Goal: Task Accomplishment & Management: Use online tool/utility

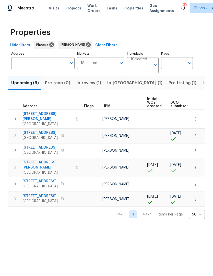
click at [41, 160] on span "[STREET_ADDRESS][PERSON_NAME]" at bounding box center [47, 165] width 50 height 10
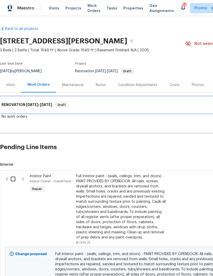
click at [41, 105] on span "10/3/25 - 10/15/25" at bounding box center [39, 105] width 26 height 4
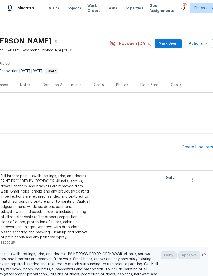
scroll to position [0, 76]
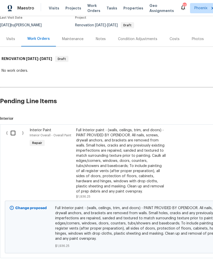
scroll to position [46, 0]
click at [13, 133] on input "checkbox" at bounding box center [15, 133] width 15 height 11
checkbox input "true"
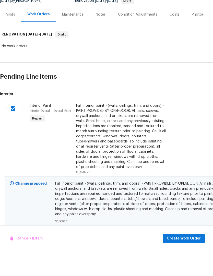
scroll to position [0, 0]
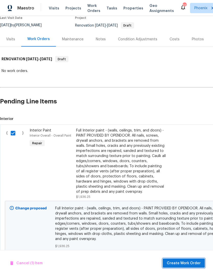
click at [189, 266] on span "Create Work Order" at bounding box center [184, 263] width 34 height 6
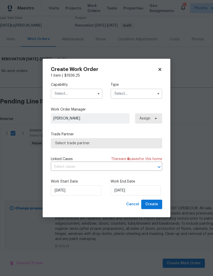
click at [86, 99] on input "text" at bounding box center [77, 94] width 52 height 10
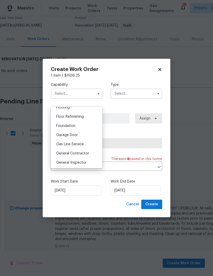
scroll to position [219, 0]
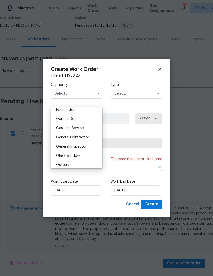
click at [85, 137] on span "General Contractor" at bounding box center [72, 138] width 33 height 4
type input "General Contractor"
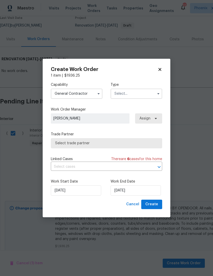
click at [141, 99] on input "text" at bounding box center [137, 94] width 52 height 10
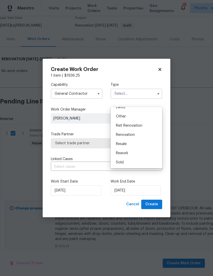
scroll to position [61, 0]
click at [128, 135] on span "Renovation" at bounding box center [125, 135] width 19 height 4
type input "Renovation"
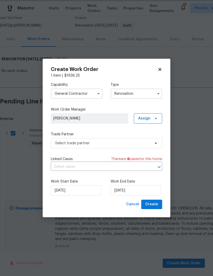
scroll to position [0, 0]
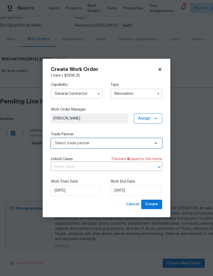
click at [158, 148] on span "Select trade partner" at bounding box center [106, 143] width 111 height 10
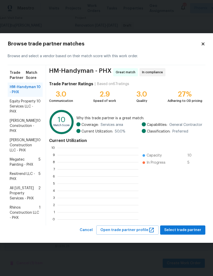
scroll to position [1, 1]
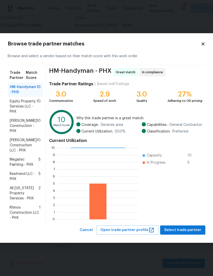
click at [27, 133] on span "Strasser Construction - PHX" at bounding box center [23, 125] width 27 height 15
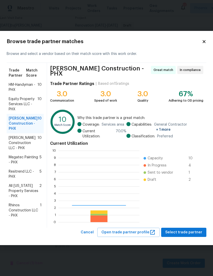
scroll to position [71, 81]
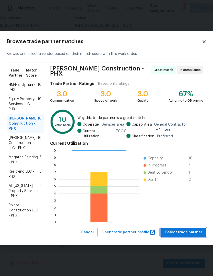
click at [191, 237] on button "Select trade partner" at bounding box center [183, 232] width 45 height 9
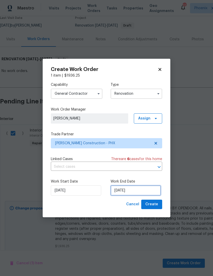
click at [149, 195] on input "10/3/2025" at bounding box center [136, 190] width 50 height 10
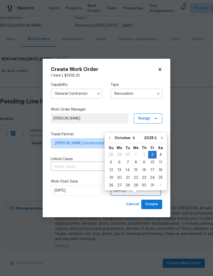
scroll to position [17, 0]
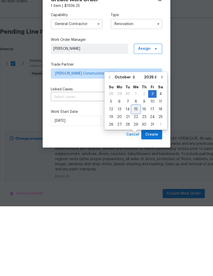
click at [137, 175] on div "15" at bounding box center [136, 178] width 8 height 7
type input "10/15/2025"
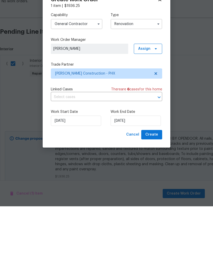
scroll to position [0, 0]
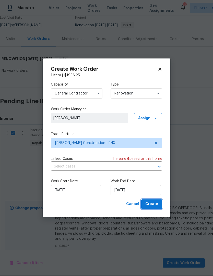
click at [158, 209] on button "Create" at bounding box center [151, 204] width 21 height 9
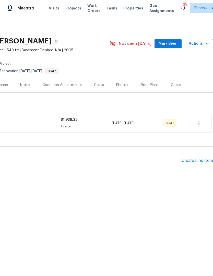
scroll to position [0, 76]
click at [199, 122] on icon "button" at bounding box center [199, 123] width 6 height 6
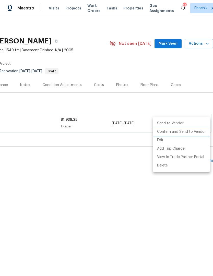
click at [190, 132] on li "Confirm and Send to Vendor" at bounding box center [181, 132] width 57 height 8
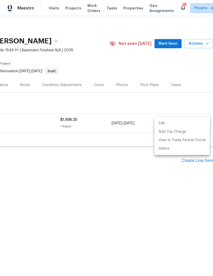
click at [126, 256] on div at bounding box center [106, 138] width 213 height 276
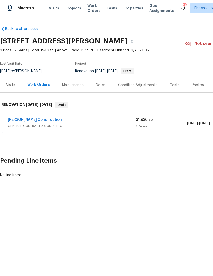
scroll to position [0, 0]
click at [169, 82] on div "Costs" at bounding box center [174, 84] width 22 height 15
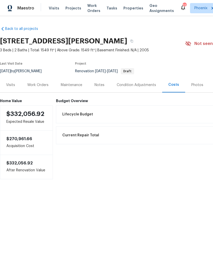
click at [10, 84] on div "Visits" at bounding box center [10, 84] width 9 height 5
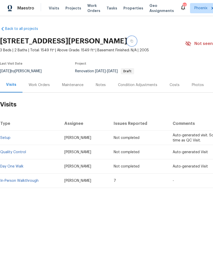
click at [136, 42] on button "button" at bounding box center [131, 40] width 9 height 9
